Goal: Task Accomplishment & Management: Use online tool/utility

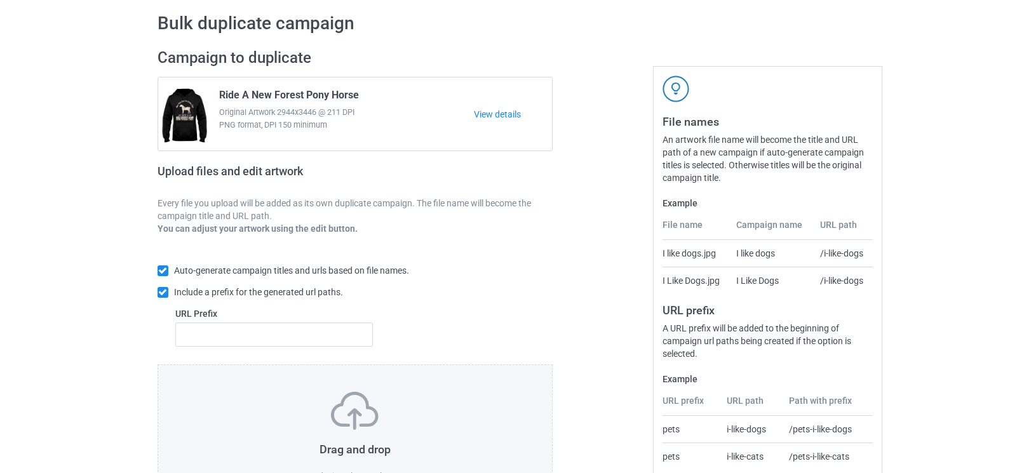
scroll to position [141, 0]
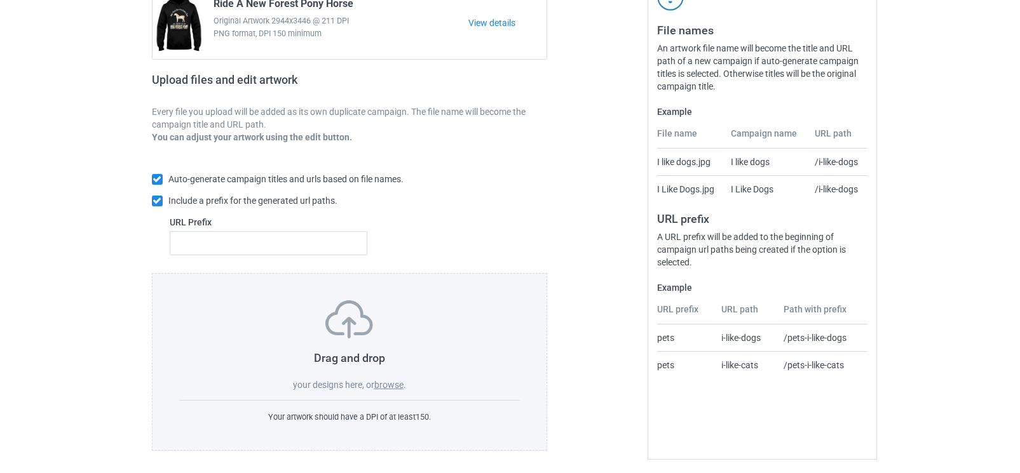
click at [388, 386] on label "browse" at bounding box center [388, 385] width 29 height 10
click at [0, 0] on input "browse" at bounding box center [0, 0] width 0 height 0
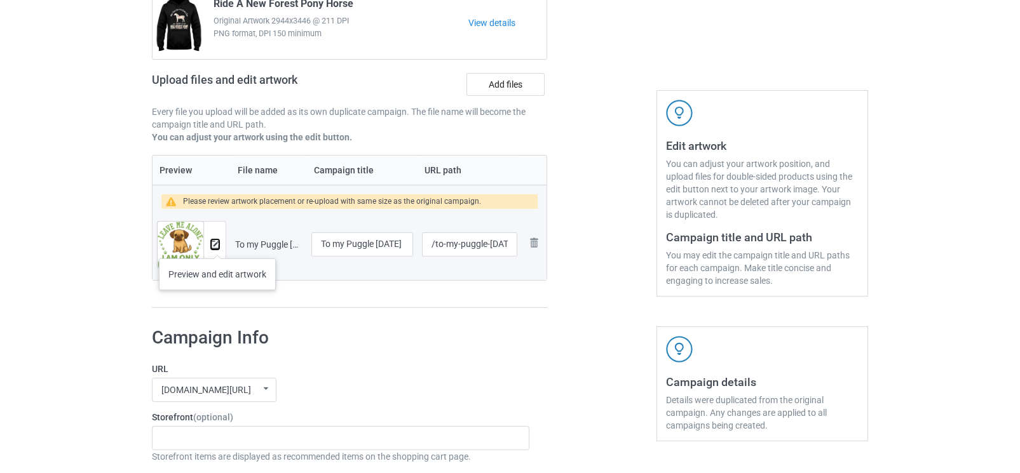
click at [217, 246] on img at bounding box center [215, 245] width 8 height 8
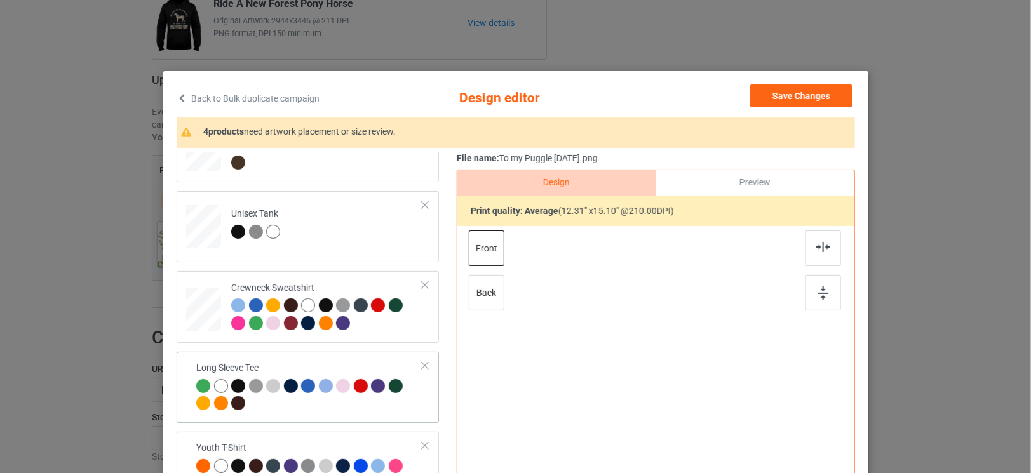
scroll to position [564, 0]
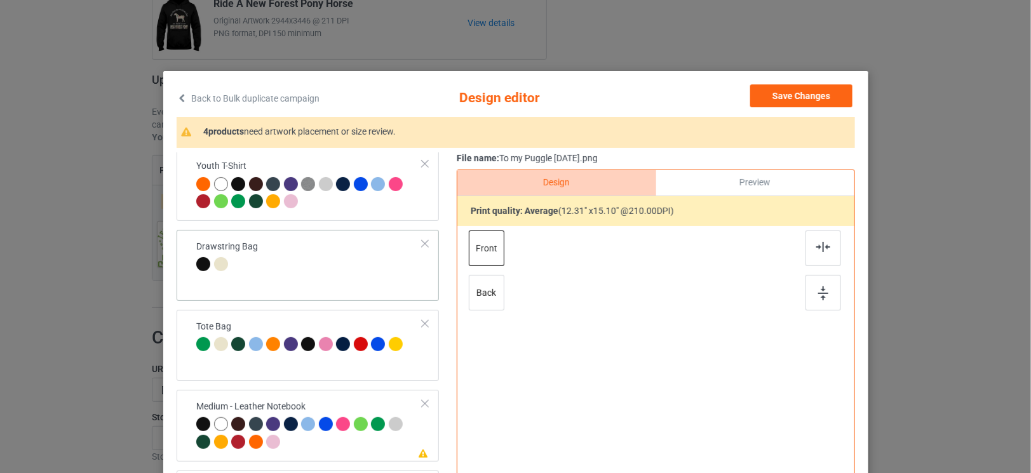
click at [379, 259] on td "Drawstring Bag" at bounding box center [309, 257] width 240 height 44
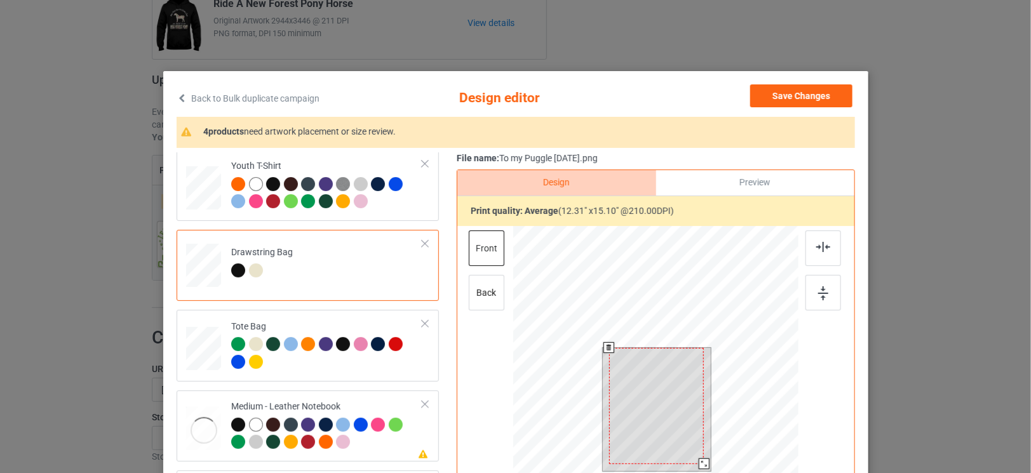
scroll to position [141, 0]
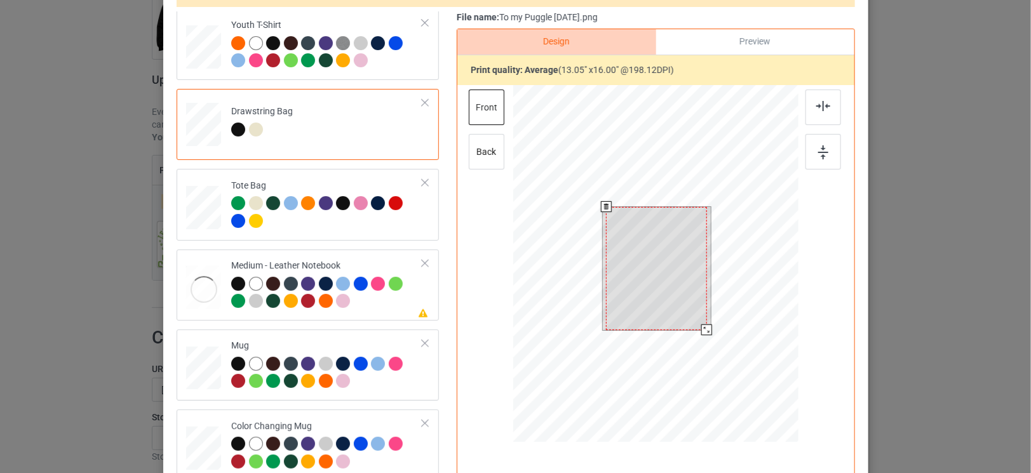
click at [702, 325] on div at bounding box center [707, 330] width 11 height 11
click at [377, 309] on td "Please review artwork placement Medium - Leather Notebook" at bounding box center [326, 285] width 205 height 61
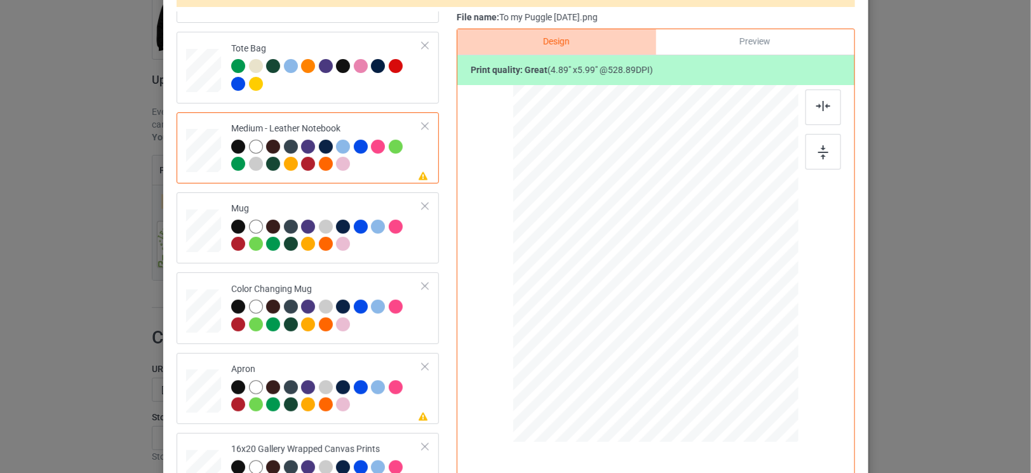
scroll to position [776, 0]
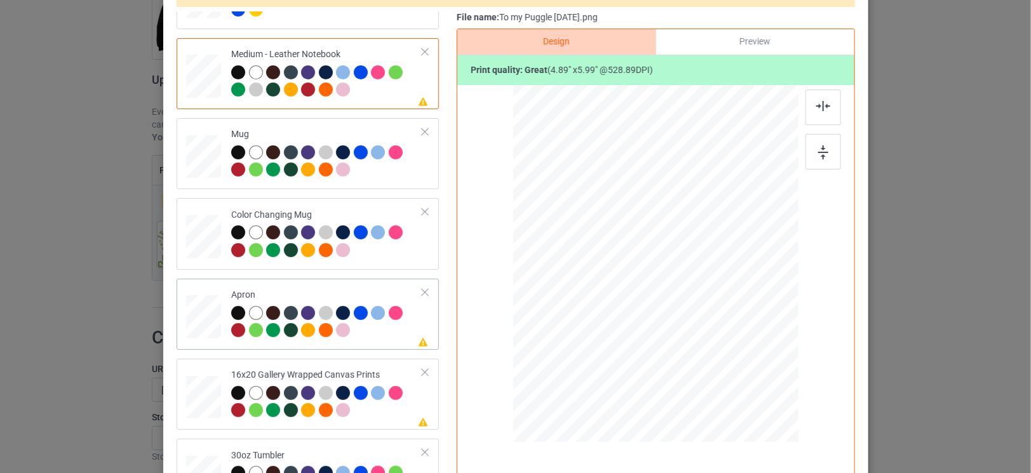
click at [391, 335] on div at bounding box center [326, 323] width 191 height 35
click at [371, 407] on div at bounding box center [326, 403] width 191 height 35
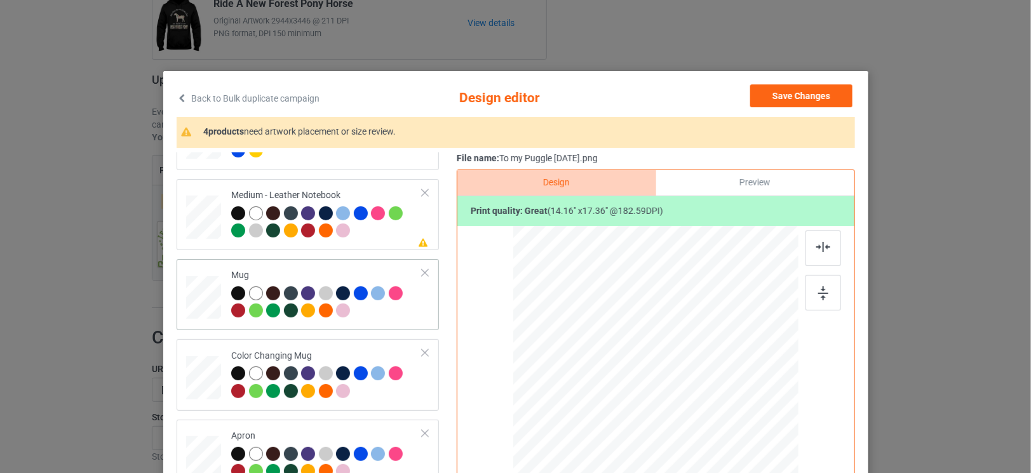
click at [388, 311] on div at bounding box center [326, 304] width 191 height 35
drag, startPoint x: 606, startPoint y: 448, endPoint x: 606, endPoint y: 455, distance: 7.0
click at [606, 455] on div at bounding box center [656, 404] width 286 height 119
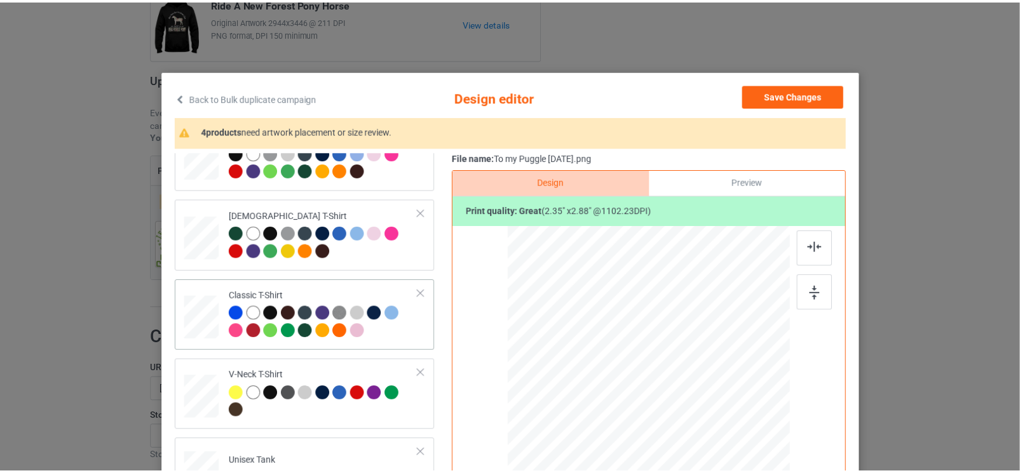
scroll to position [0, 0]
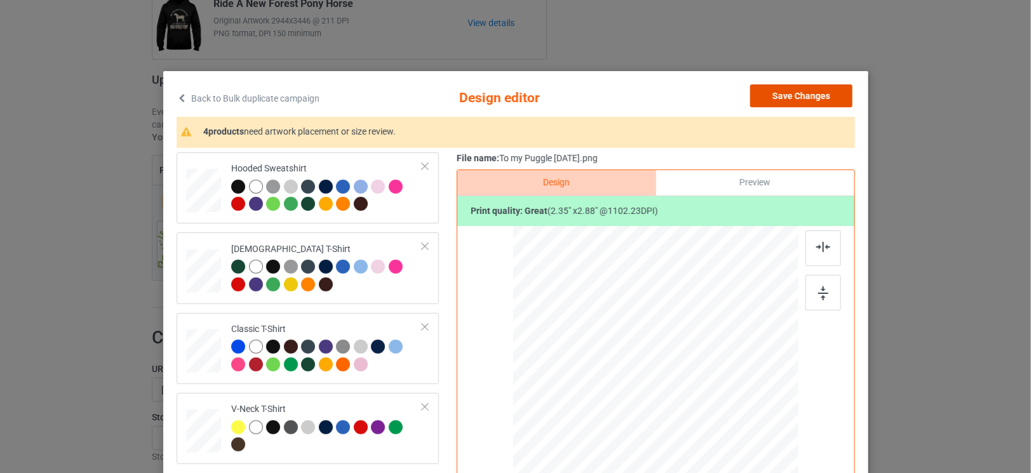
click at [823, 97] on button "Save Changes" at bounding box center [802, 96] width 102 height 23
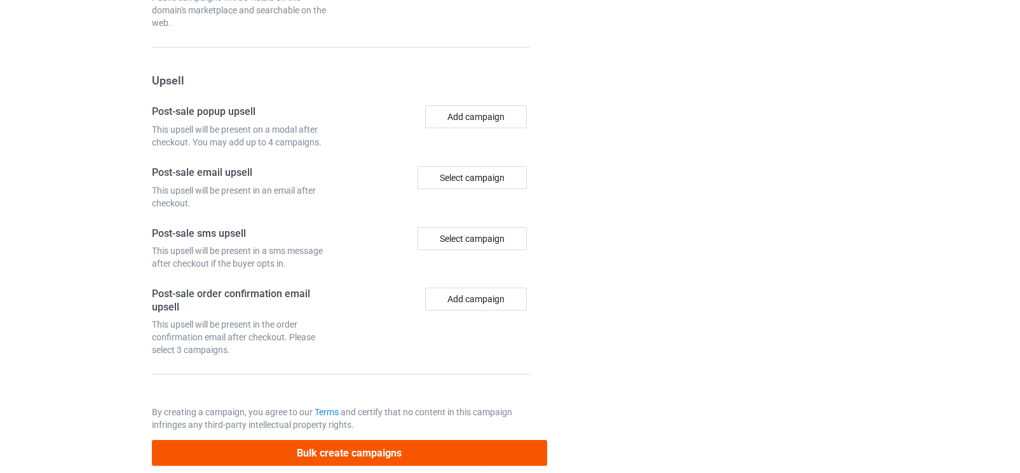
scroll to position [1157, 0]
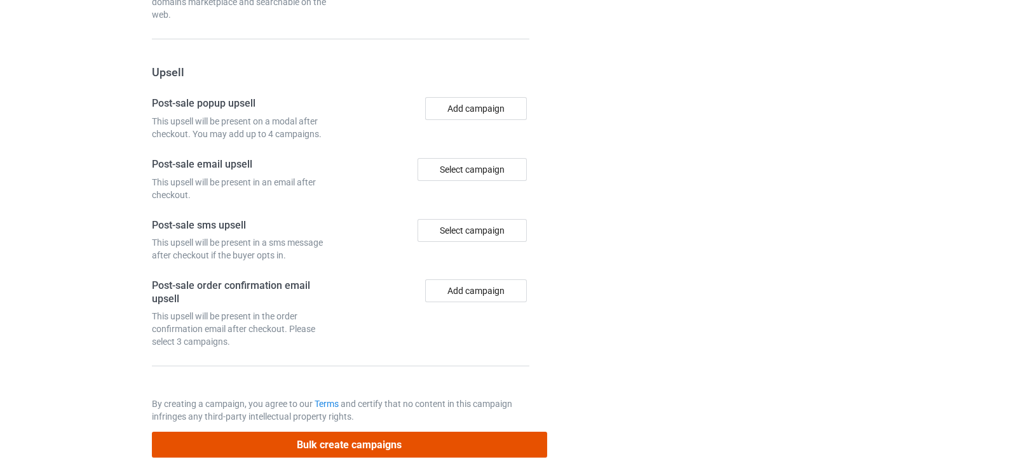
click at [274, 432] on button "Bulk create campaigns" at bounding box center [349, 445] width 395 height 26
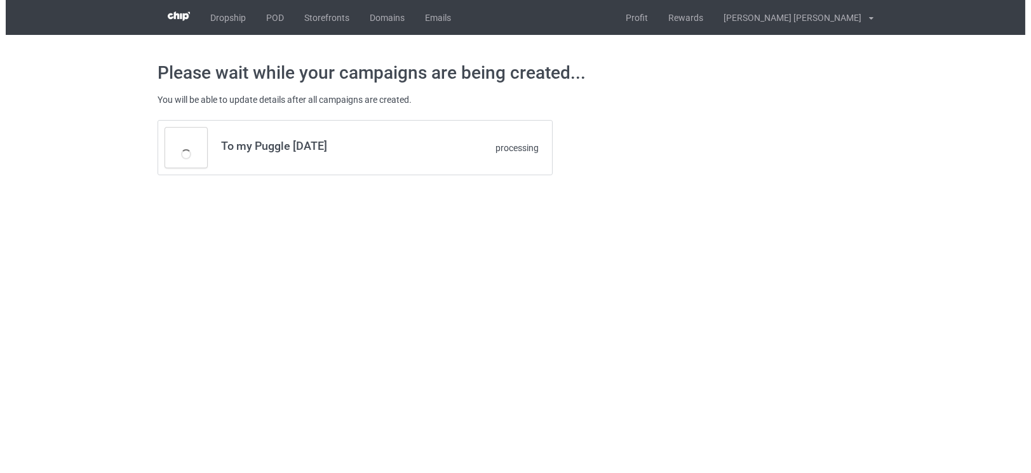
scroll to position [0, 0]
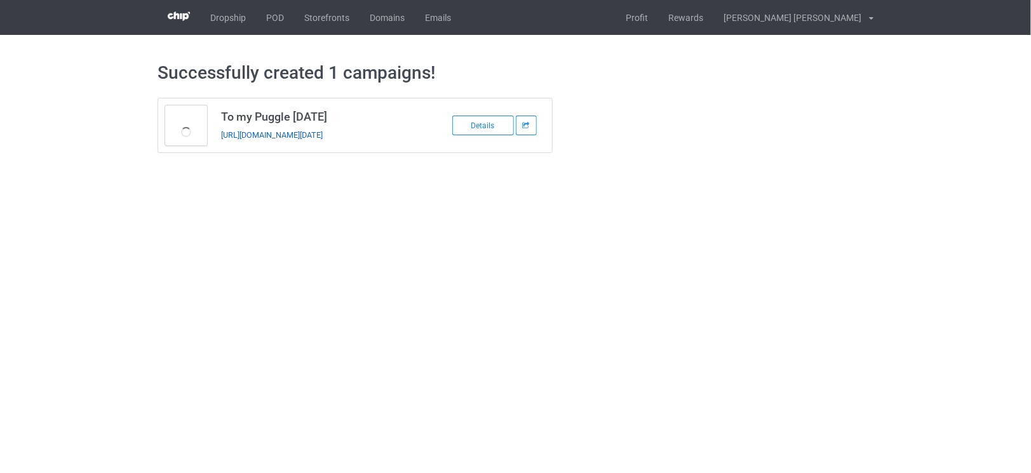
click at [323, 136] on link "[URL][DOMAIN_NAME][DATE]" at bounding box center [272, 135] width 102 height 10
click at [274, 13] on link "POD" at bounding box center [275, 17] width 38 height 35
